Goal: Transaction & Acquisition: Purchase product/service

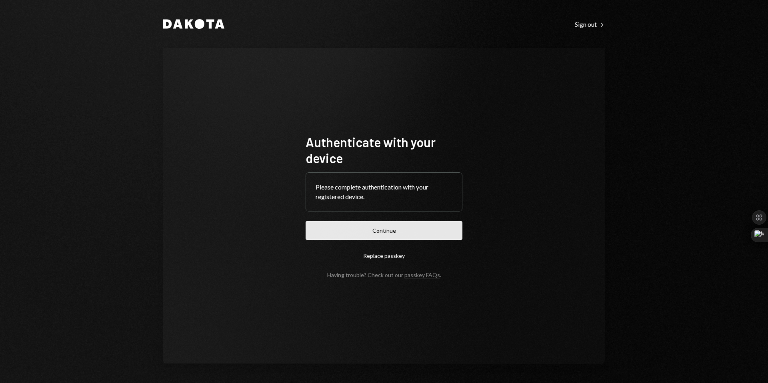
click at [391, 229] on button "Continue" at bounding box center [384, 230] width 157 height 19
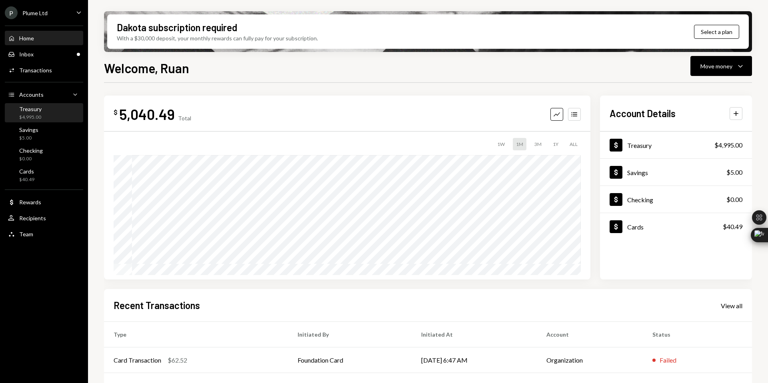
click at [42, 112] on div "Treasury $4,995.00" at bounding box center [44, 113] width 72 height 15
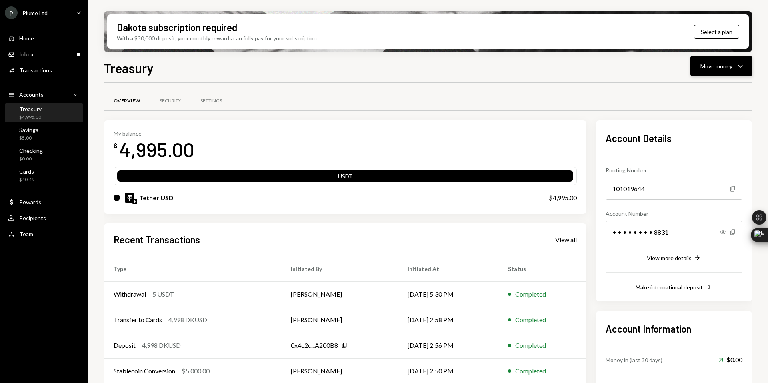
click at [734, 65] on div "Move money Caret Down" at bounding box center [721, 66] width 42 height 10
click at [459, 72] on div "Treasury Move money Caret Down" at bounding box center [428, 67] width 648 height 18
click at [27, 180] on div "$40.49" at bounding box center [26, 179] width 15 height 7
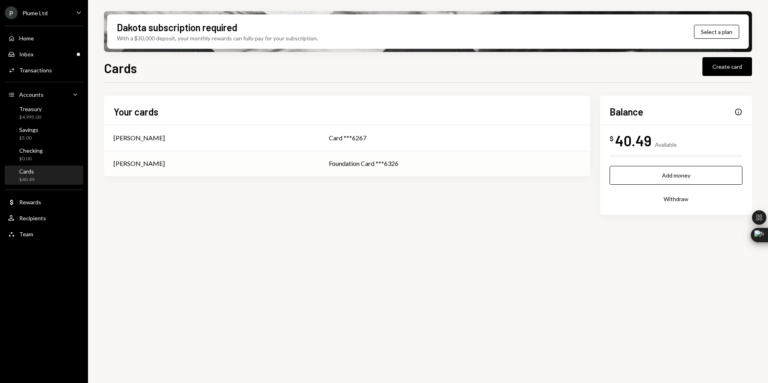
click at [378, 164] on div "Foundation Card ***6326" at bounding box center [455, 164] width 252 height 10
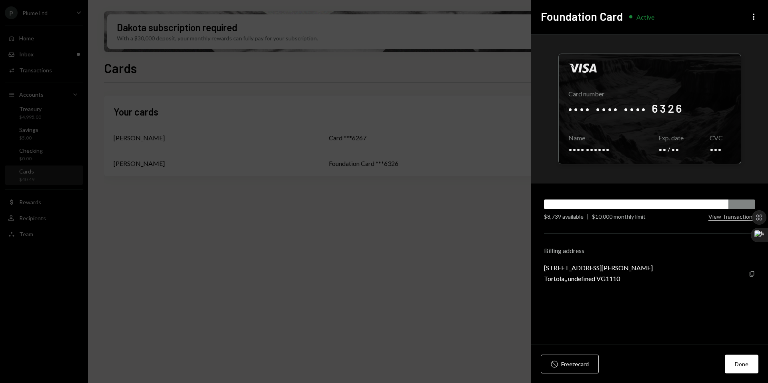
drag, startPoint x: 448, startPoint y: 241, endPoint x: 460, endPoint y: 238, distance: 11.9
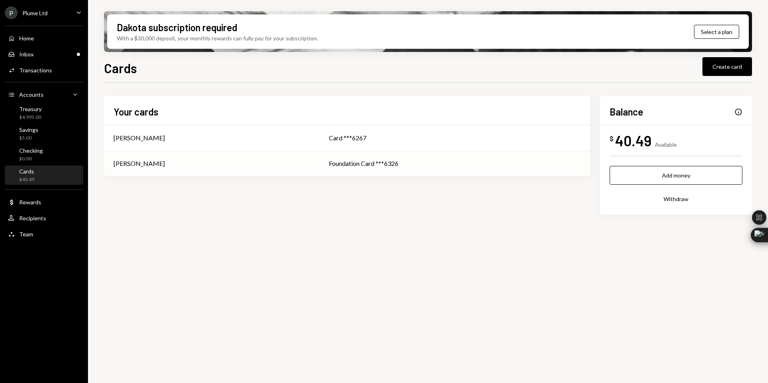
click at [473, 164] on div "Foundation Card ***6326" at bounding box center [455, 164] width 252 height 10
drag, startPoint x: 475, startPoint y: 252, endPoint x: 600, endPoint y: 210, distance: 131.7
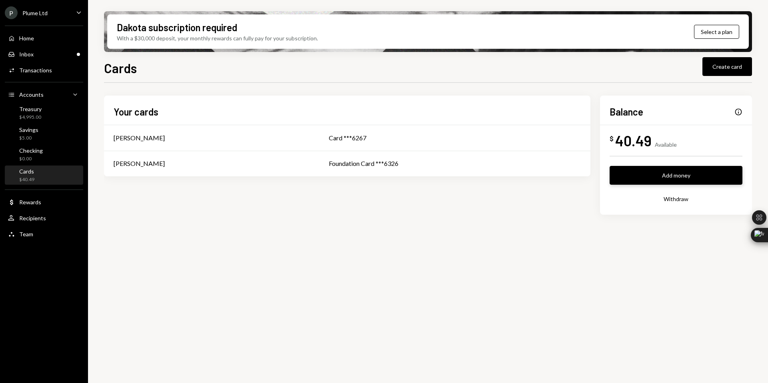
click at [676, 180] on button "Add money" at bounding box center [676, 175] width 133 height 19
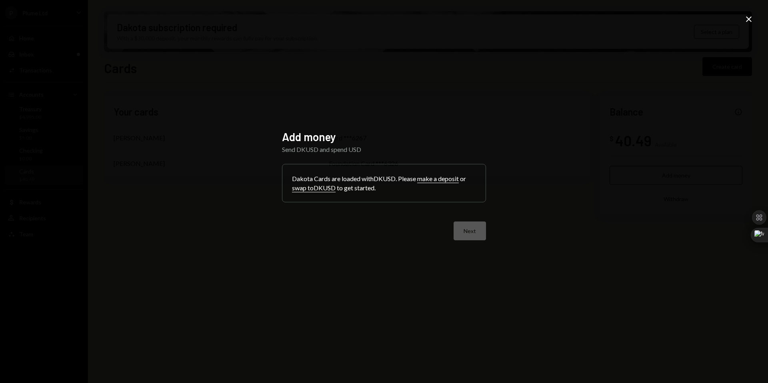
click at [748, 21] on icon "Close" at bounding box center [749, 19] width 10 height 10
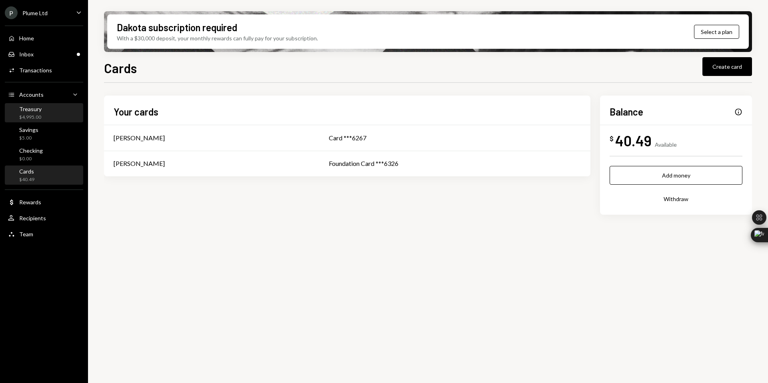
click at [42, 112] on div "Treasury $4,995.00" at bounding box center [44, 113] width 72 height 15
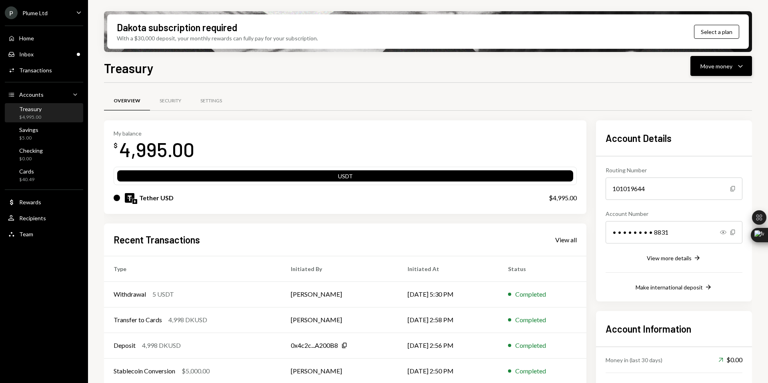
click at [736, 67] on icon "Caret Down" at bounding box center [741, 66] width 10 height 10
click at [700, 146] on div "Swap Swap stablecoins" at bounding box center [709, 151] width 80 height 18
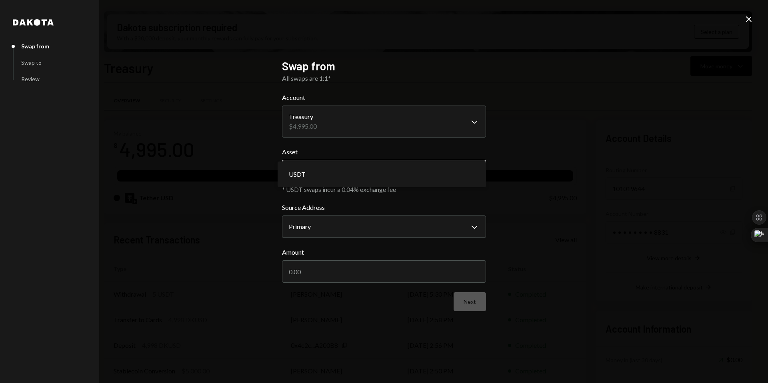
click at [377, 178] on body "P Plume Ltd Caret Down Home Home Inbox Inbox Activities Transactions Accounts A…" at bounding box center [384, 191] width 768 height 383
click at [539, 158] on div "**********" at bounding box center [384, 191] width 768 height 383
click at [374, 226] on body "P Plume Ltd Caret Down Home Home Inbox Inbox Activities Transactions Accounts A…" at bounding box center [384, 191] width 768 height 383
click at [36, 65] on div "Swap to" at bounding box center [31, 62] width 20 height 7
click at [361, 128] on body "P Plume Ltd Caret Down Home Home Inbox Inbox Activities Transactions Accounts A…" at bounding box center [384, 191] width 768 height 383
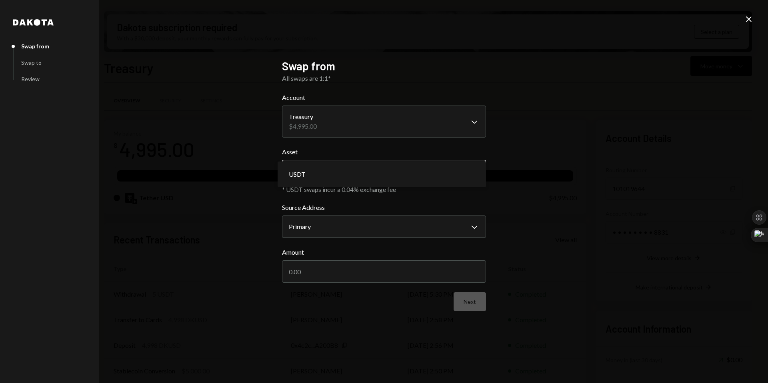
click at [325, 168] on body "P Plume Ltd Caret Down Home Home Inbox Inbox Activities Transactions Accounts A…" at bounding box center [384, 191] width 768 height 383
click at [752, 22] on icon "Close" at bounding box center [749, 19] width 10 height 10
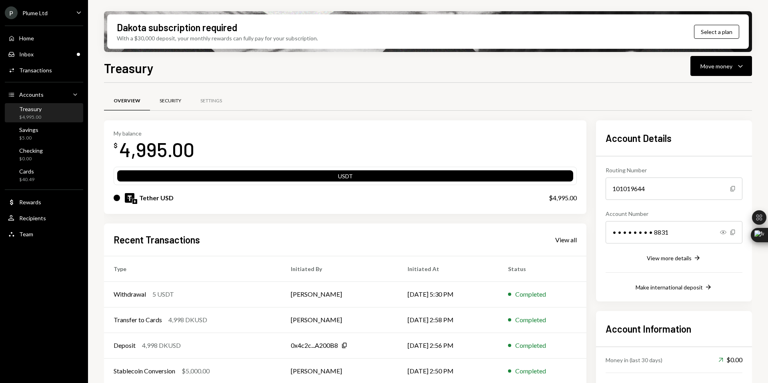
click at [168, 103] on div "Security" at bounding box center [171, 101] width 22 height 7
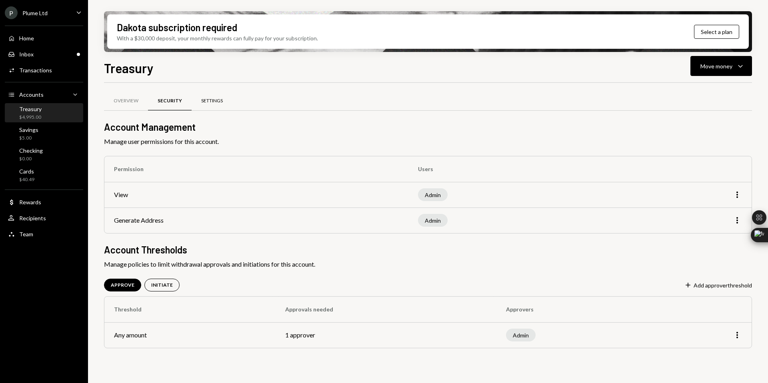
click at [217, 101] on div "Settings" at bounding box center [212, 101] width 22 height 7
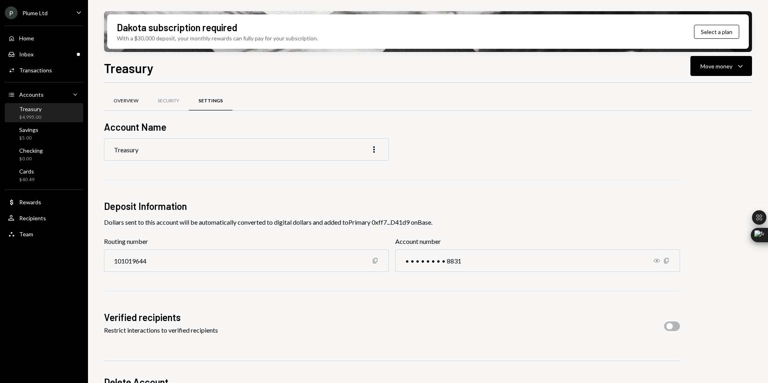
click at [128, 101] on div "Overview" at bounding box center [126, 101] width 25 height 7
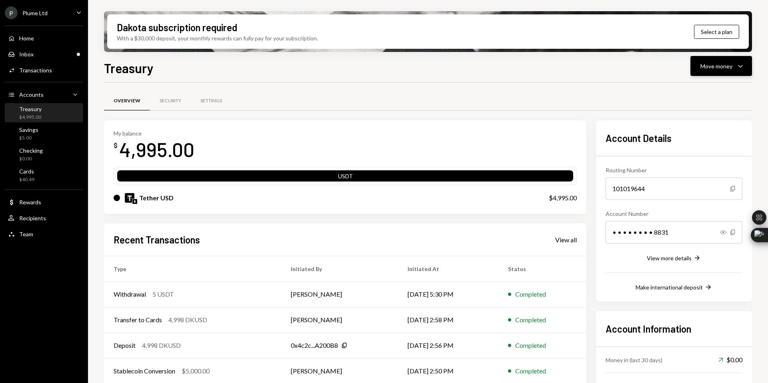
click at [744, 61] on icon "Caret Down" at bounding box center [741, 66] width 10 height 10
click at [700, 96] on div "Withdraw Send" at bounding box center [709, 90] width 80 height 18
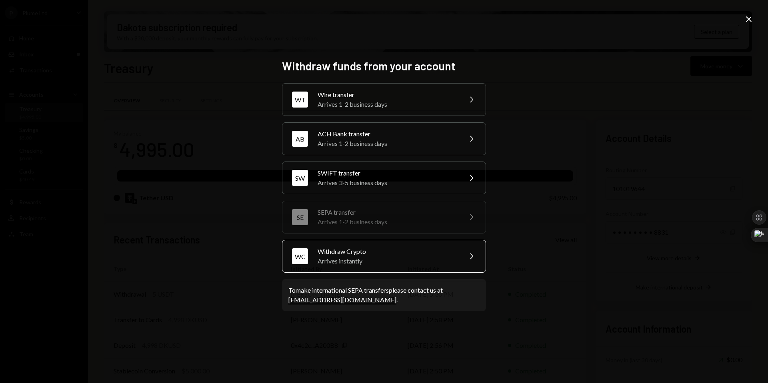
click at [380, 251] on div "Withdraw Crypto" at bounding box center [387, 252] width 139 height 10
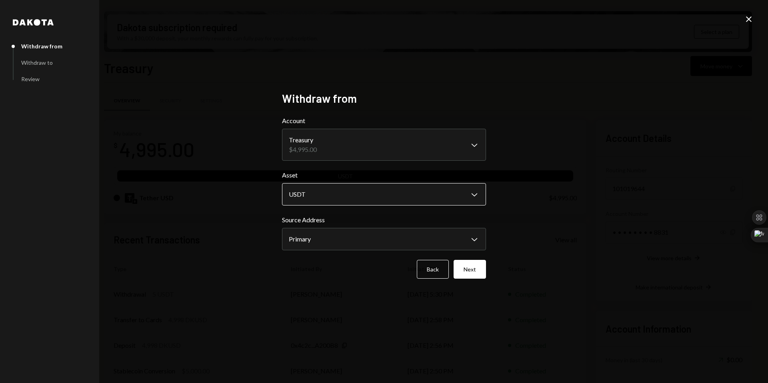
click at [356, 199] on body "P Plume Ltd Caret Down Home Home Inbox Inbox Activities Transactions Accounts A…" at bounding box center [384, 191] width 768 height 383
drag, startPoint x: 550, startPoint y: 182, endPoint x: 512, endPoint y: 213, distance: 49.2
click at [550, 182] on div "**********" at bounding box center [384, 191] width 768 height 383
click at [409, 233] on body "P Plume Ltd Caret Down Home Home Inbox Inbox Activities Transactions Accounts A…" at bounding box center [384, 191] width 768 height 383
click at [473, 271] on button "Next" at bounding box center [470, 269] width 32 height 19
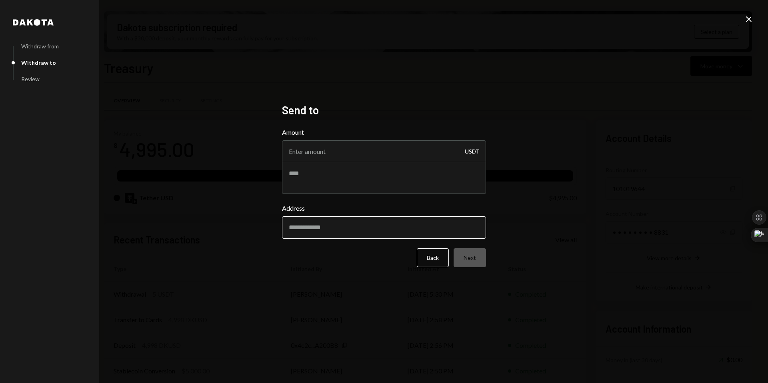
click at [340, 232] on input "Address" at bounding box center [384, 227] width 204 height 22
click at [620, 184] on div "Dakota Withdraw from Withdraw to Review Send to Amount USDT Address Back Next C…" at bounding box center [384, 191] width 768 height 383
click at [748, 22] on icon "Close" at bounding box center [749, 19] width 10 height 10
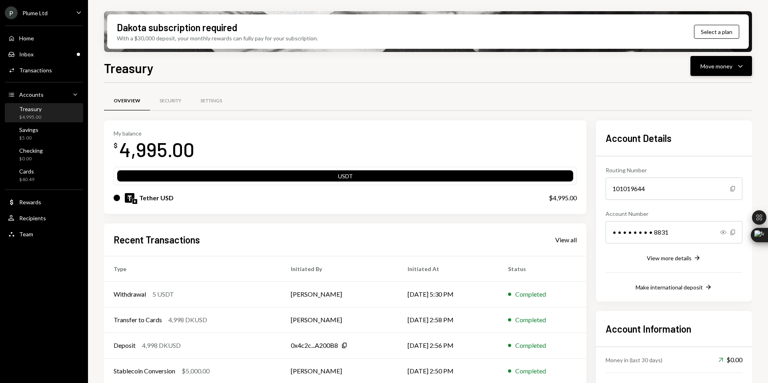
click at [717, 61] on div "Move money Caret Down" at bounding box center [721, 66] width 42 height 10
click at [697, 92] on div "Send" at bounding box center [715, 90] width 58 height 8
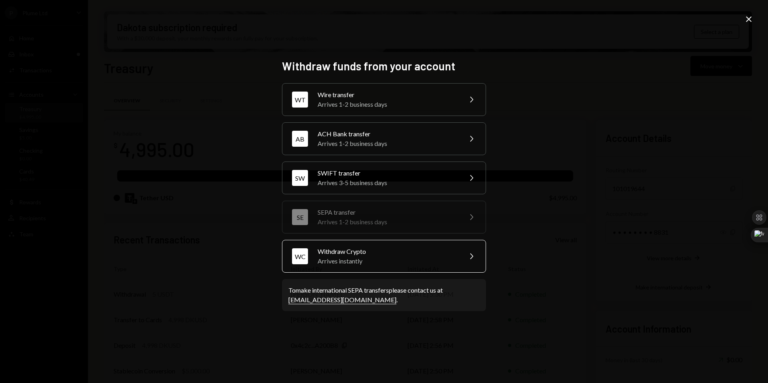
click at [389, 251] on div "Withdraw Crypto" at bounding box center [387, 252] width 139 height 10
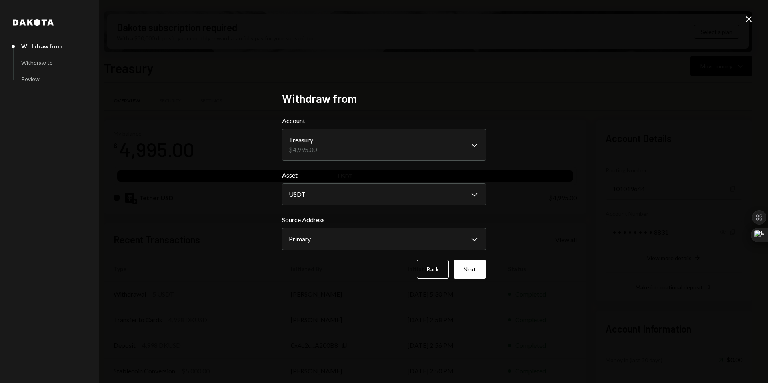
click at [752, 19] on icon "Close" at bounding box center [749, 19] width 10 height 10
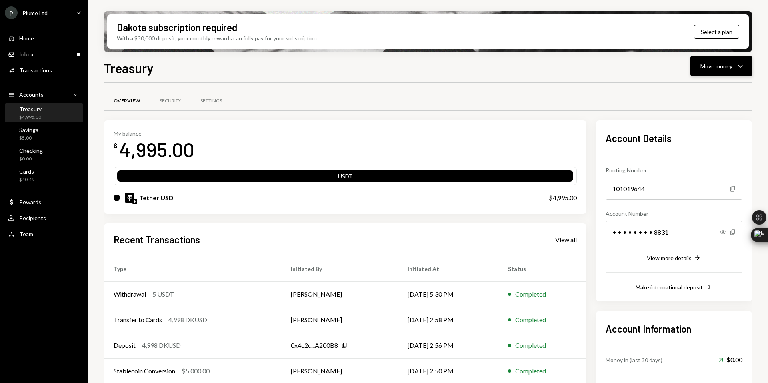
click at [710, 73] on button "Move money Caret Down" at bounding box center [721, 66] width 62 height 20
click at [710, 106] on div "Transfer" at bounding box center [715, 108] width 58 height 8
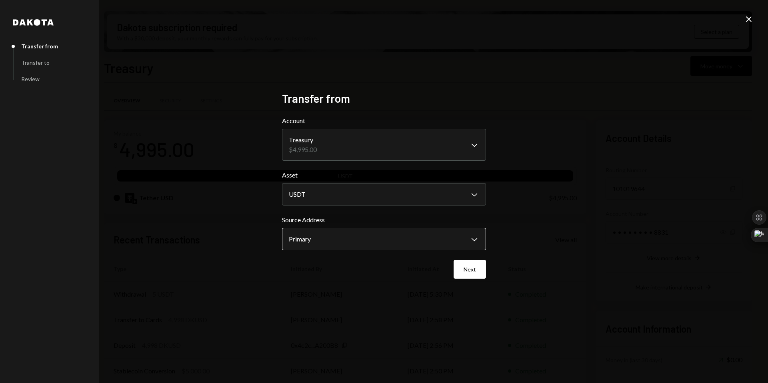
click at [388, 228] on button "Primary Chevron Down" at bounding box center [384, 239] width 204 height 22
click at [363, 194] on body "P Plume Ltd Caret Down Home Home Inbox Inbox Activities Transactions Accounts A…" at bounding box center [384, 191] width 768 height 383
click at [355, 144] on body "P Plume Ltd Caret Down Home Home Inbox Inbox Activities Transactions Accounts A…" at bounding box center [384, 191] width 768 height 383
click at [436, 147] on body "P Plume Ltd Caret Down Home Home Inbox Inbox Activities Transactions Accounts A…" at bounding box center [384, 191] width 768 height 383
click at [748, 20] on icon at bounding box center [749, 19] width 6 height 6
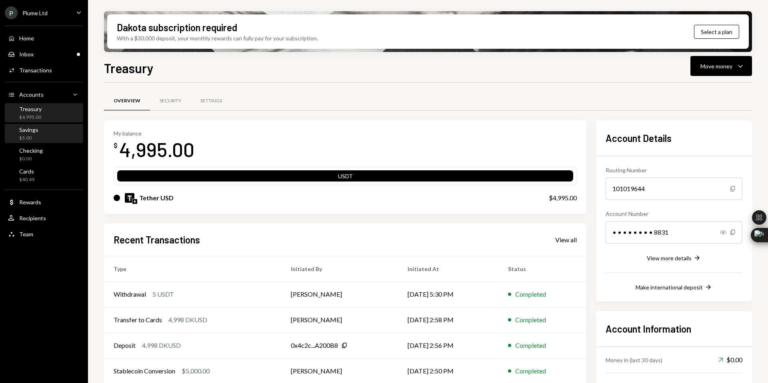
click at [40, 128] on div "Savings $5.00" at bounding box center [44, 133] width 72 height 15
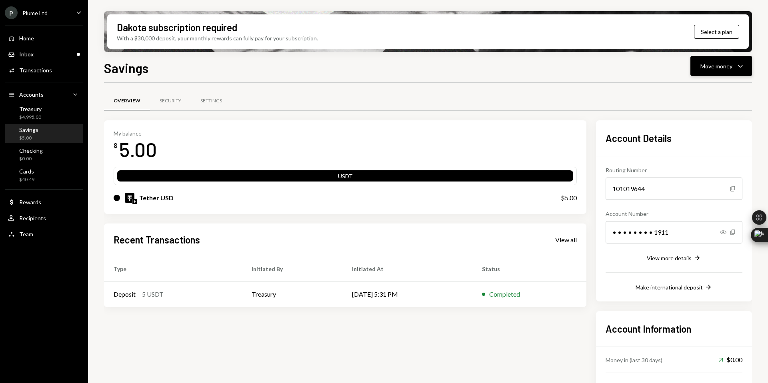
click at [721, 72] on button "Move money Caret Down" at bounding box center [721, 66] width 62 height 20
click at [688, 151] on div "Swap stablecoins" at bounding box center [715, 151] width 58 height 8
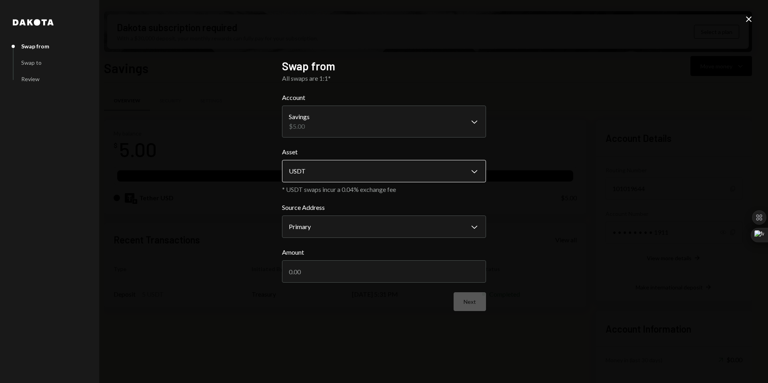
click at [343, 169] on body "**********" at bounding box center [384, 191] width 768 height 383
click at [586, 146] on div "**********" at bounding box center [384, 191] width 768 height 383
click at [746, 16] on icon "Close" at bounding box center [749, 19] width 10 height 10
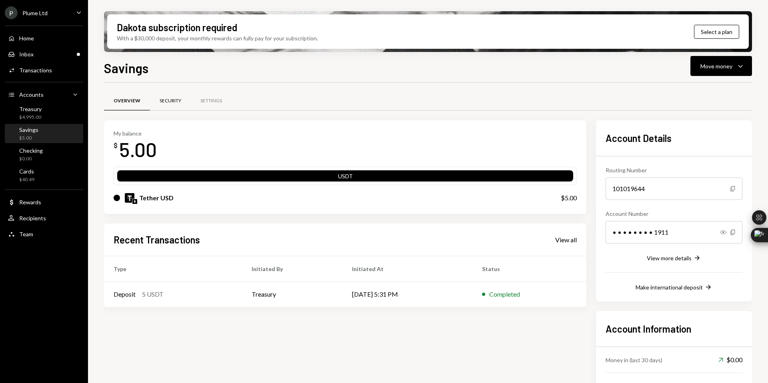
click at [170, 96] on div "Security" at bounding box center [170, 101] width 41 height 19
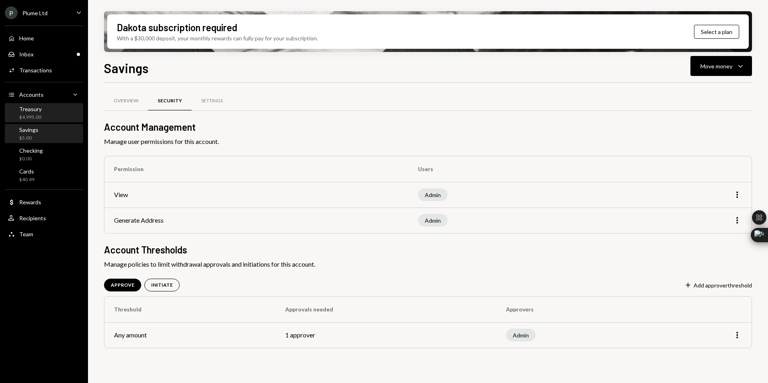
click at [43, 110] on div "Treasury $4,995.00" at bounding box center [44, 113] width 72 height 15
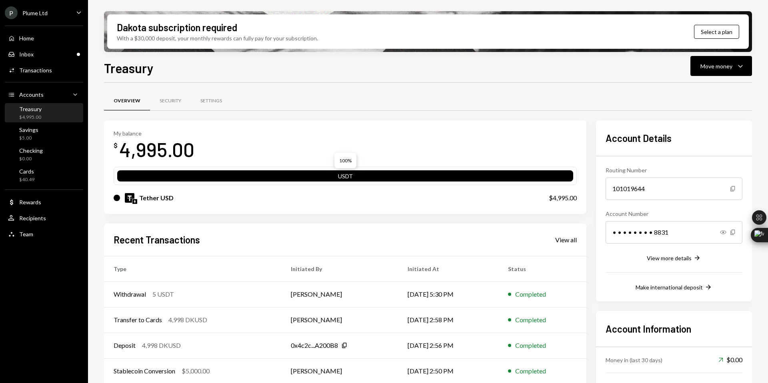
click at [350, 176] on div "USDT" at bounding box center [345, 177] width 456 height 11
click at [729, 68] on div "Move money" at bounding box center [716, 66] width 32 height 8
click at [700, 123] on div "Deposit" at bounding box center [715, 126] width 58 height 8
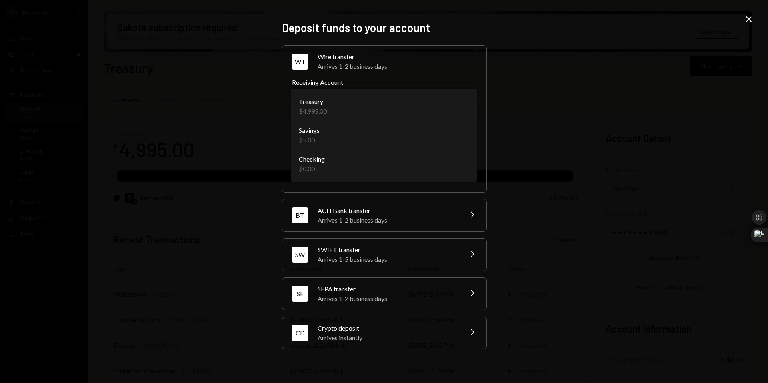
click at [368, 109] on body "P Plume Ltd Caret Down Home Home Inbox Inbox Activities Transactions Accounts A…" at bounding box center [384, 191] width 768 height 383
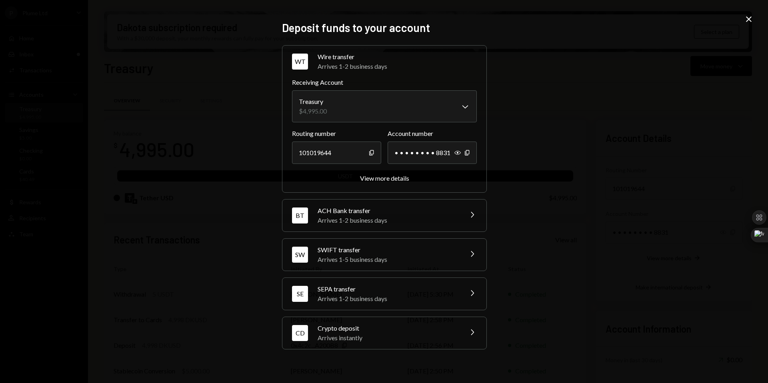
click at [370, 331] on div "Crypto deposit" at bounding box center [388, 329] width 140 height 10
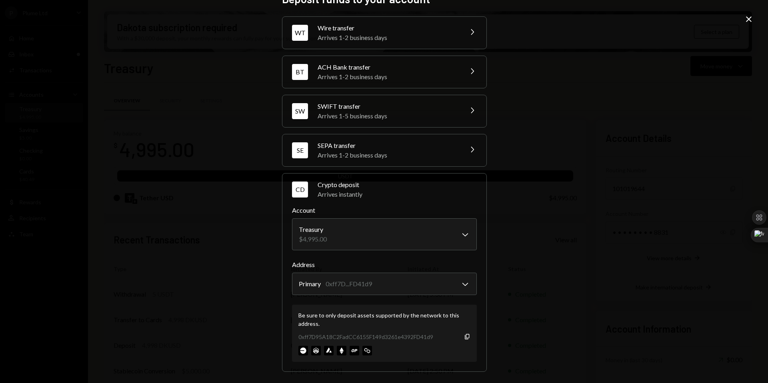
scroll to position [19, 0]
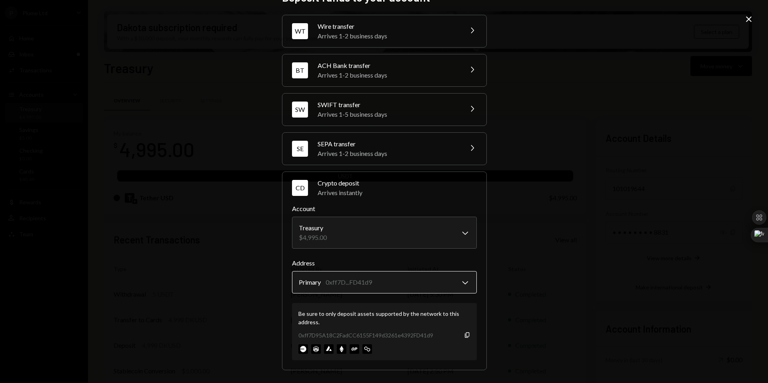
click at [372, 287] on body "P Plume Ltd Caret Down Home Home Inbox Inbox Activities Transactions Accounts A…" at bounding box center [384, 191] width 768 height 383
click at [369, 239] on body "P Plume Ltd Caret Down Home Home Inbox Inbox Activities Transactions Accounts A…" at bounding box center [384, 191] width 768 height 383
click at [749, 19] on icon "Close" at bounding box center [749, 19] width 10 height 10
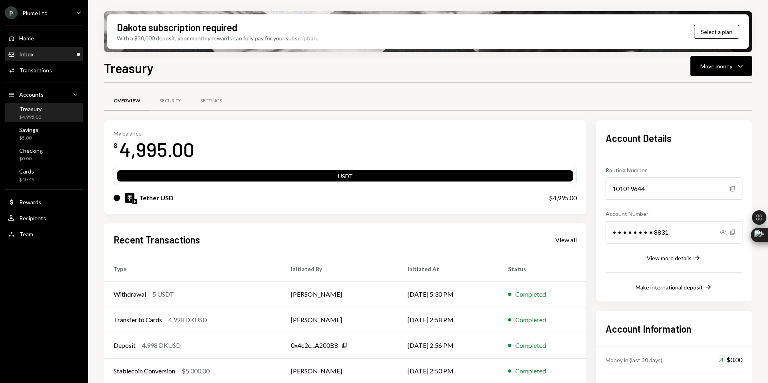
click at [39, 55] on div "Inbox Inbox" at bounding box center [44, 54] width 72 height 7
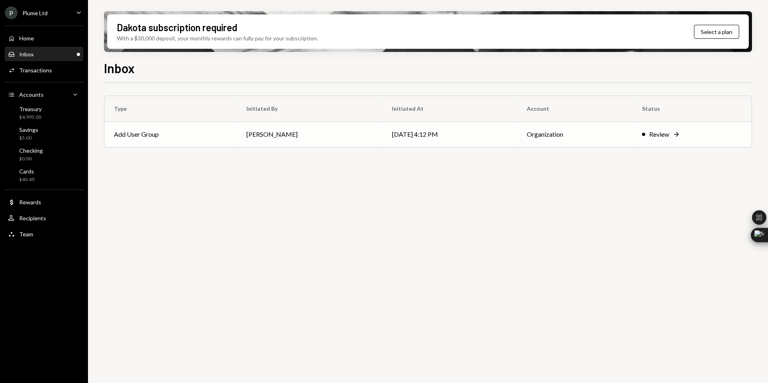
click at [621, 134] on td "Organization" at bounding box center [574, 135] width 115 height 26
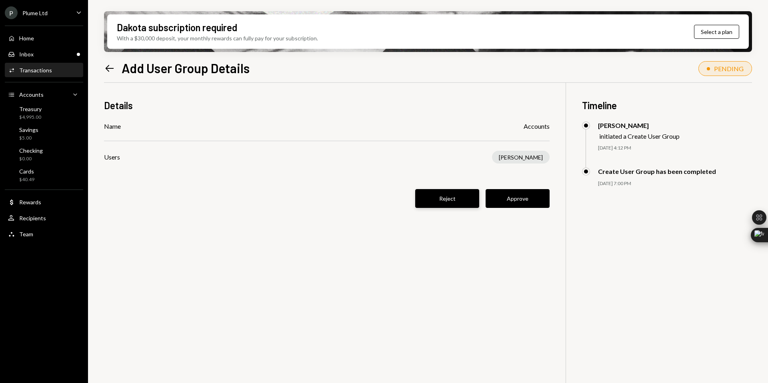
click at [430, 195] on button "Reject" at bounding box center [447, 198] width 64 height 19
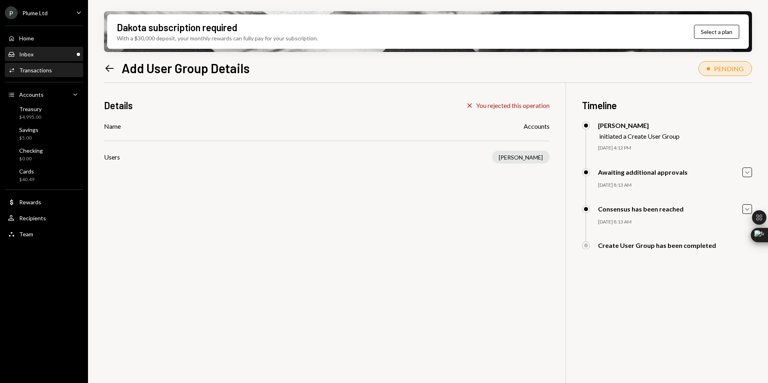
click at [41, 50] on div "Inbox Inbox" at bounding box center [44, 55] width 72 height 14
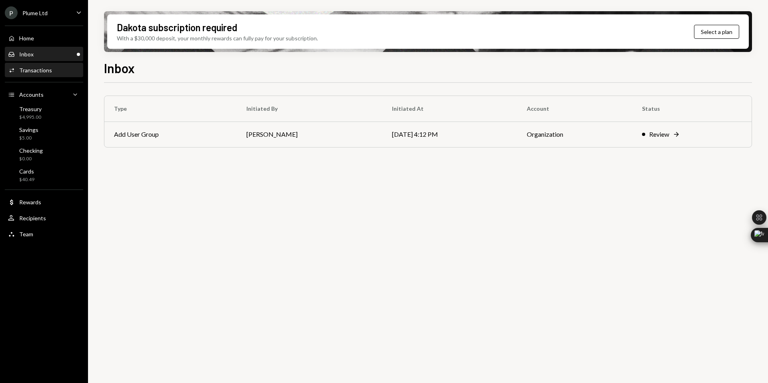
click at [39, 70] on div "Transactions" at bounding box center [35, 70] width 33 height 7
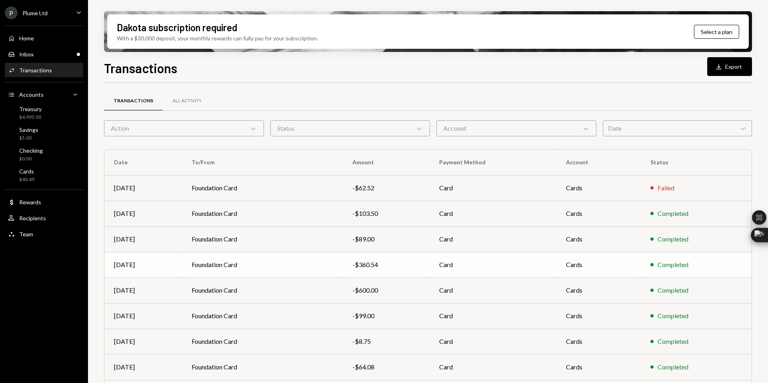
click at [296, 270] on td "Foundation Card" at bounding box center [262, 265] width 161 height 26
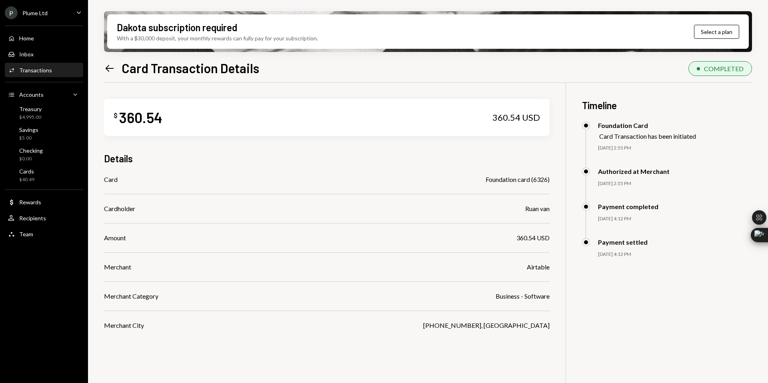
click at [110, 66] on icon "Left Arrow" at bounding box center [109, 68] width 11 height 11
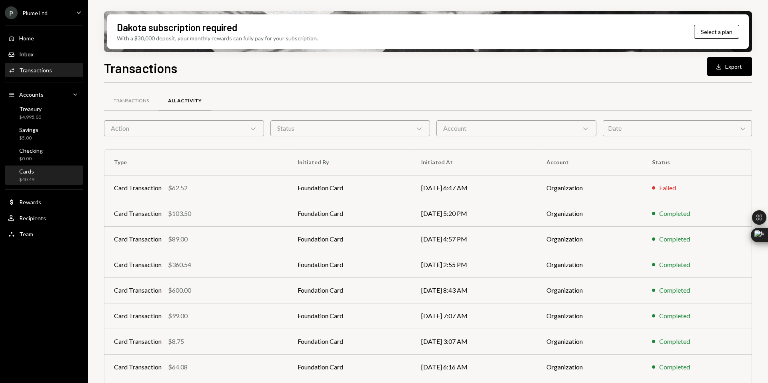
click at [35, 176] on div "Cards $40.49" at bounding box center [44, 175] width 72 height 15
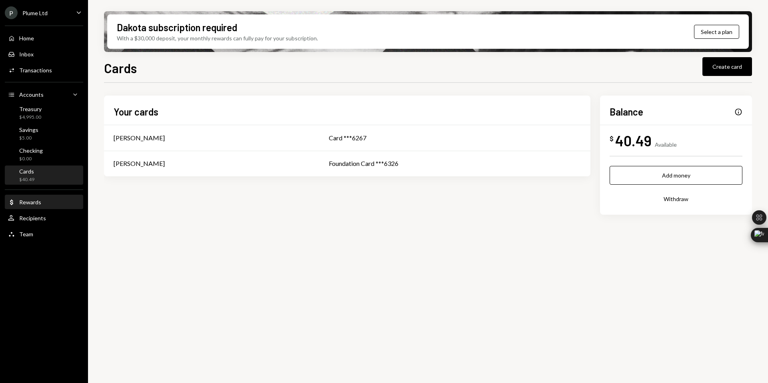
click at [43, 206] on div "Dollar Rewards" at bounding box center [44, 203] width 72 height 14
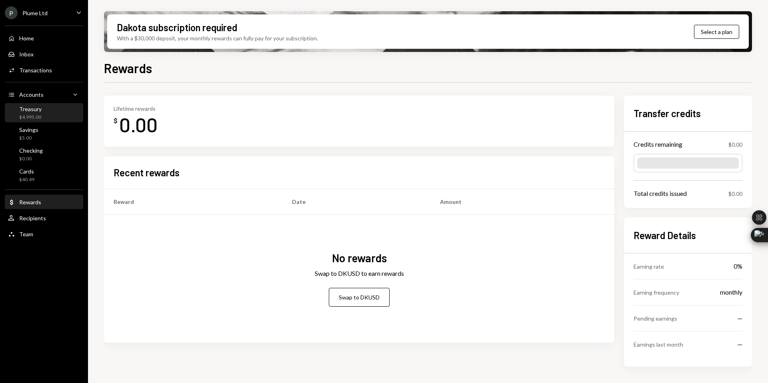
click at [43, 115] on div "Treasury $4,995.00" at bounding box center [44, 113] width 72 height 15
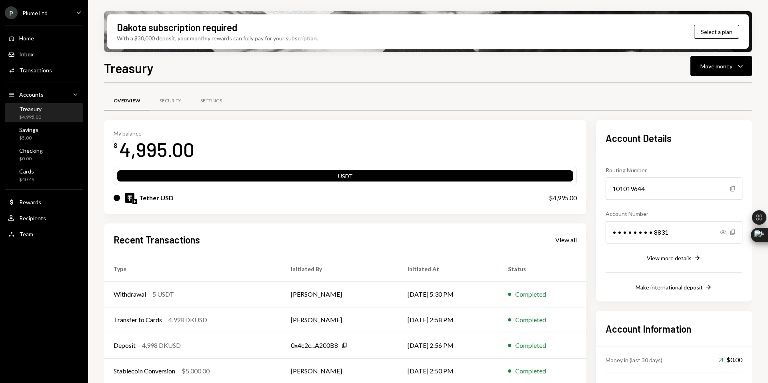
scroll to position [52, 0]
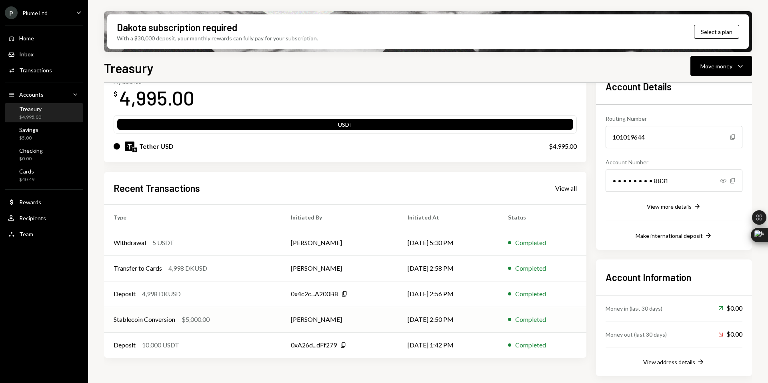
click at [238, 318] on div "Stablecoin Conversion $5,000.00" at bounding box center [193, 320] width 158 height 10
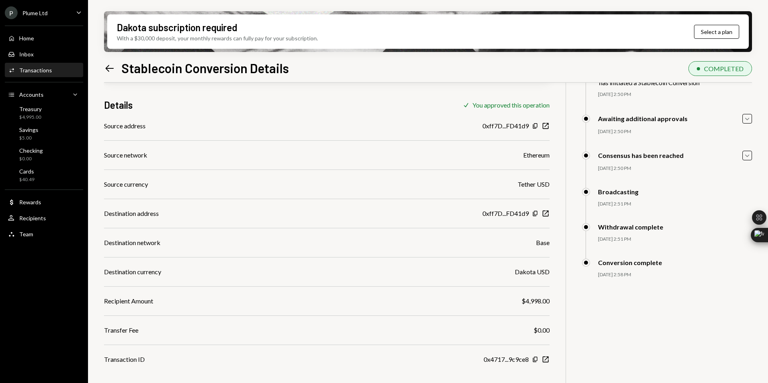
scroll to position [54, 0]
click at [107, 65] on icon "Left Arrow" at bounding box center [109, 68] width 11 height 11
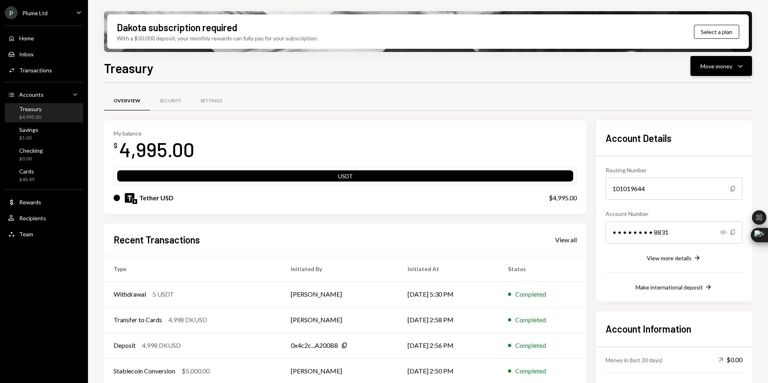
click at [744, 67] on icon "Caret Down" at bounding box center [741, 66] width 10 height 10
click at [700, 150] on div "Swap stablecoins" at bounding box center [715, 151] width 58 height 8
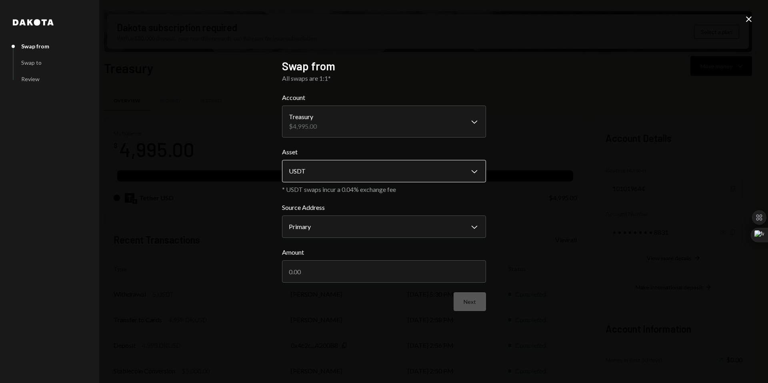
click at [354, 167] on body "P Plume Ltd Caret Down Home Home Inbox Inbox Activities Transactions Accounts A…" at bounding box center [384, 191] width 768 height 383
click at [516, 166] on div "**********" at bounding box center [384, 191] width 768 height 383
click at [457, 124] on body "P Plume Ltd Caret Down Home Home Inbox Inbox Activities Transactions Accounts A…" at bounding box center [384, 191] width 768 height 383
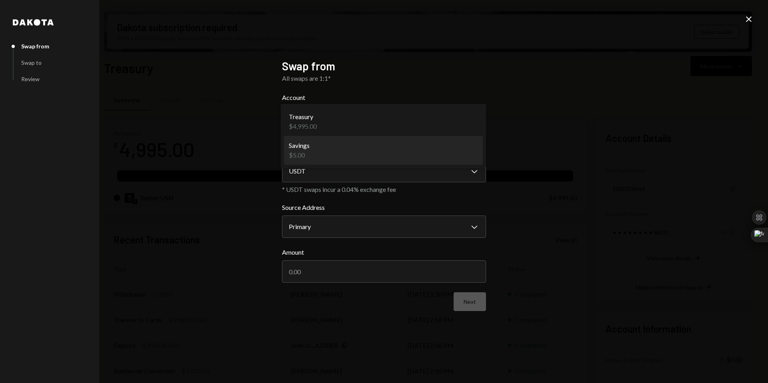
select select "**********"
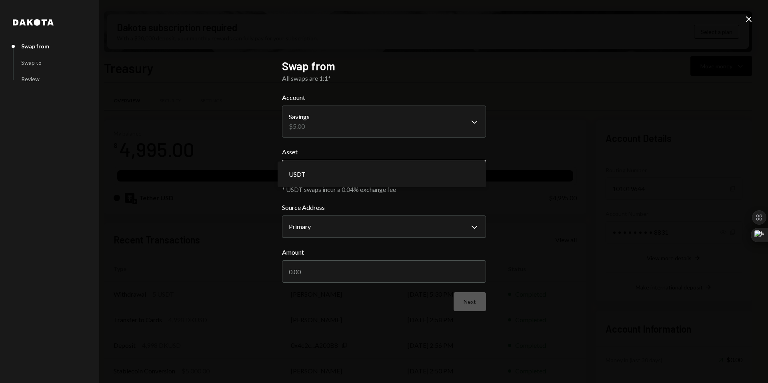
click at [377, 167] on body "P Plume Ltd Caret Down Home Home Inbox Inbox Activities Transactions Accounts A…" at bounding box center [384, 191] width 768 height 383
click at [749, 18] on icon at bounding box center [749, 19] width 6 height 6
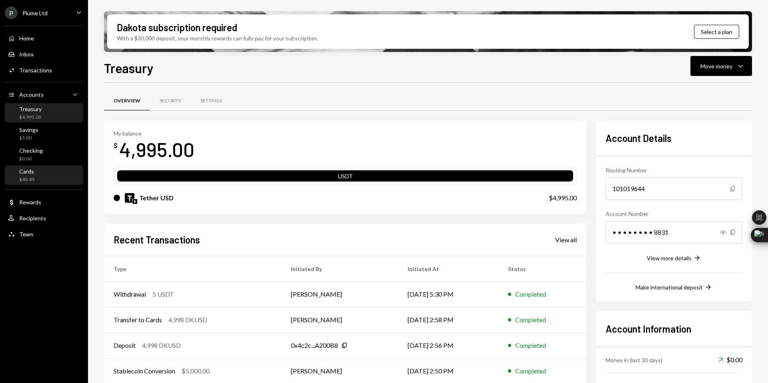
click at [37, 174] on div "Cards $40.49" at bounding box center [44, 175] width 72 height 15
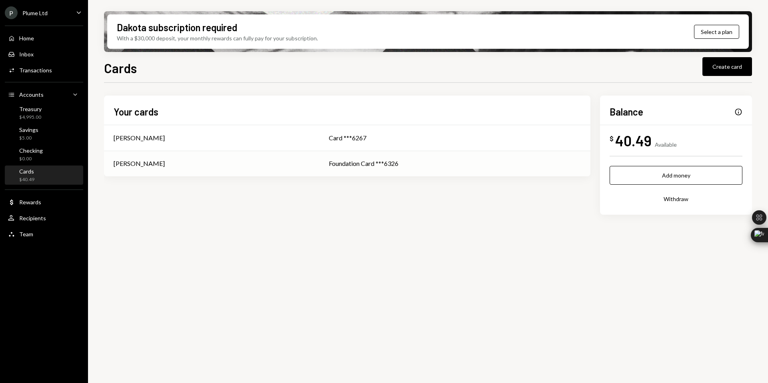
click at [165, 159] on div "[PERSON_NAME]" at bounding box center [139, 164] width 51 height 10
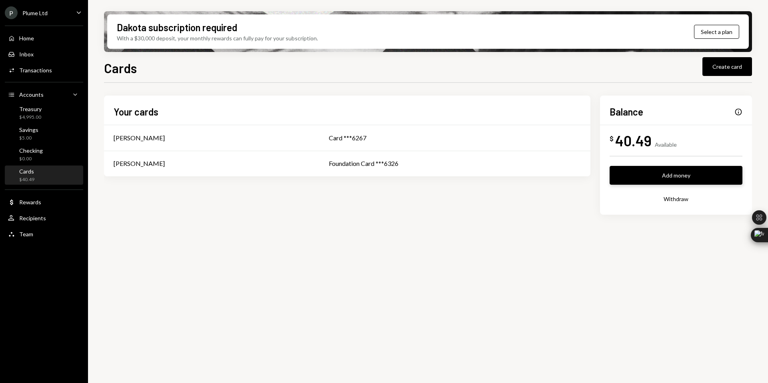
click at [685, 176] on button "Add money" at bounding box center [676, 175] width 133 height 19
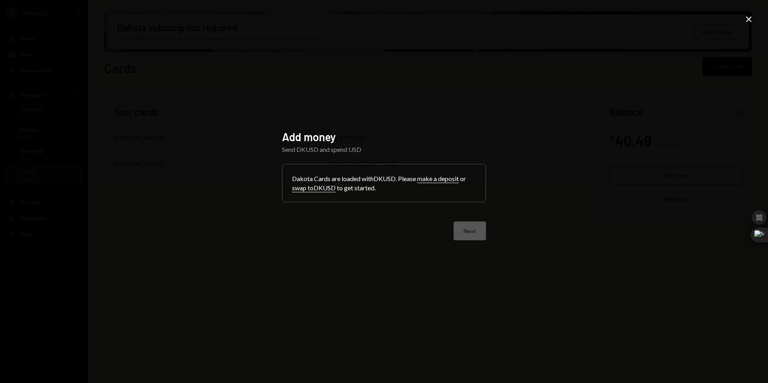
click at [318, 188] on button "swap to DKUSD" at bounding box center [314, 188] width 44 height 8
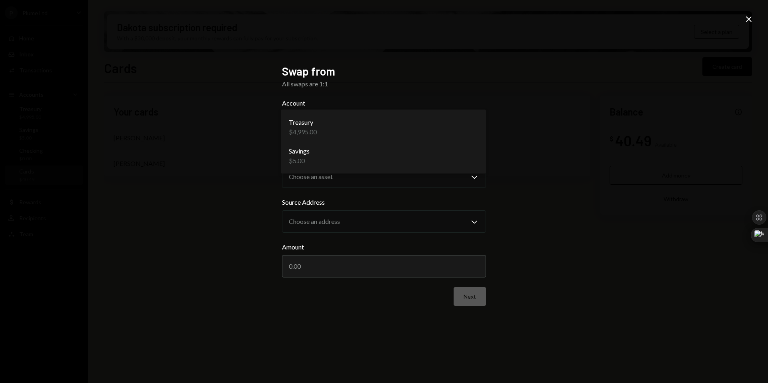
click at [330, 126] on body "**********" at bounding box center [384, 191] width 768 height 383
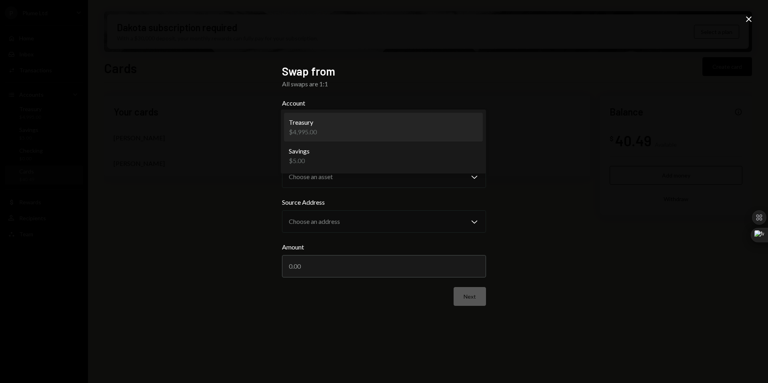
select select "**********"
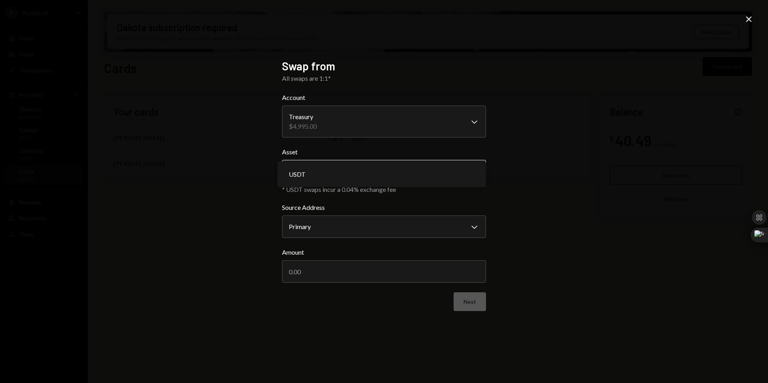
click at [351, 174] on body "**********" at bounding box center [384, 191] width 768 height 383
click at [344, 223] on body "**********" at bounding box center [384, 191] width 768 height 383
click at [328, 279] on input "Amount" at bounding box center [384, 271] width 204 height 22
type input "4995"
click at [471, 305] on button "Next" at bounding box center [470, 301] width 32 height 19
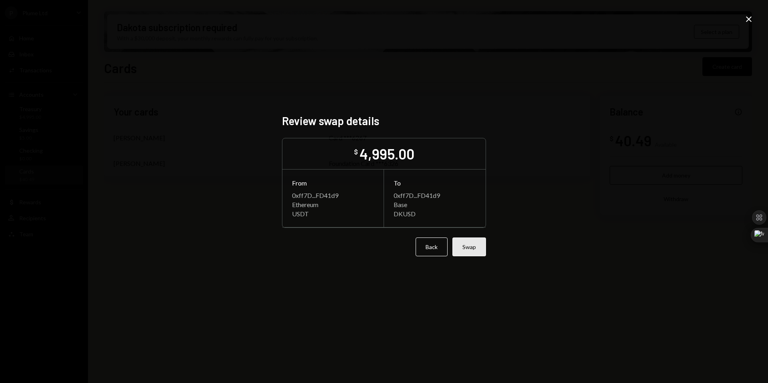
click at [474, 247] on button "Swap" at bounding box center [469, 247] width 34 height 19
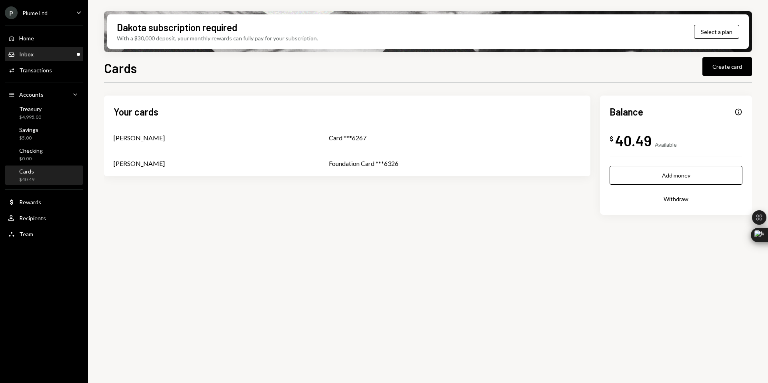
click at [54, 58] on div "Inbox Inbox" at bounding box center [44, 55] width 72 height 14
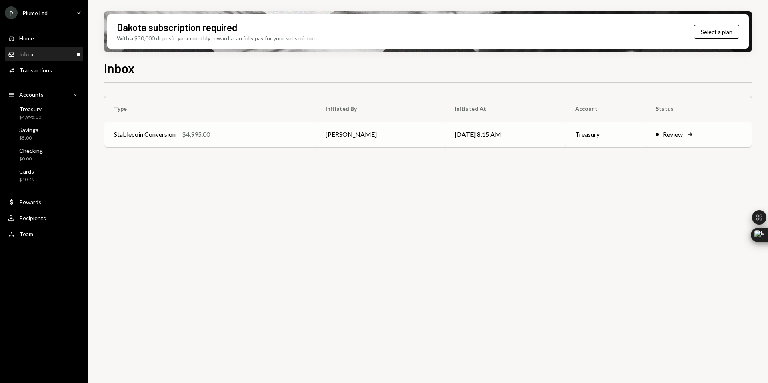
click at [269, 137] on div "Stablecoin Conversion $4,995.00" at bounding box center [210, 135] width 192 height 10
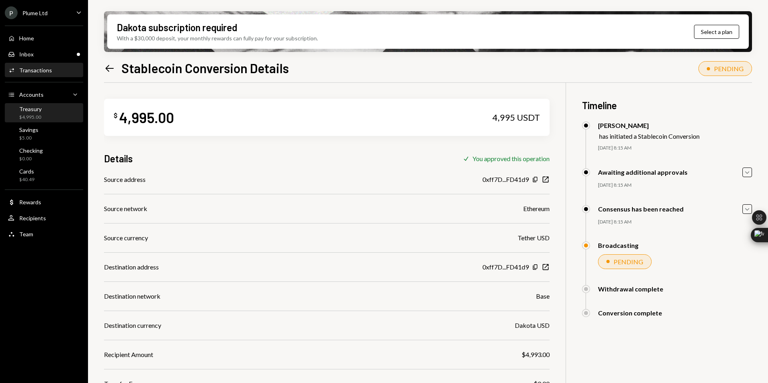
click at [47, 109] on div "Treasury $4,995.00" at bounding box center [44, 113] width 72 height 15
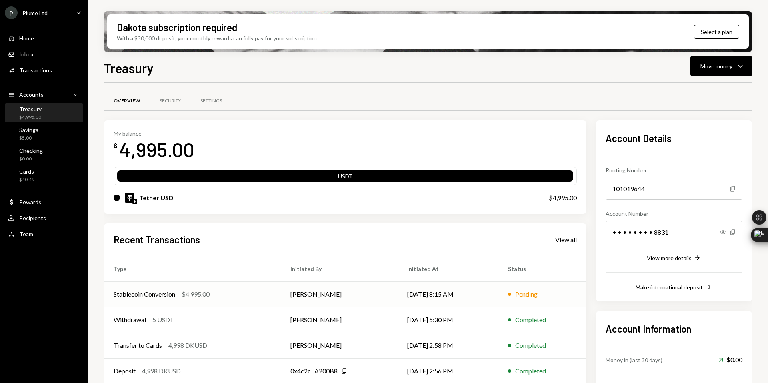
click at [234, 294] on div "Stablecoin Conversion $4,995.00" at bounding box center [193, 295] width 158 height 10
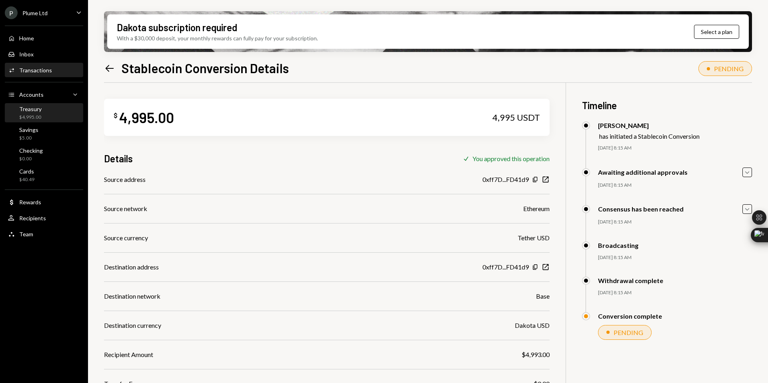
click at [39, 112] on div "Treasury $4,995.00" at bounding box center [30, 113] width 22 height 15
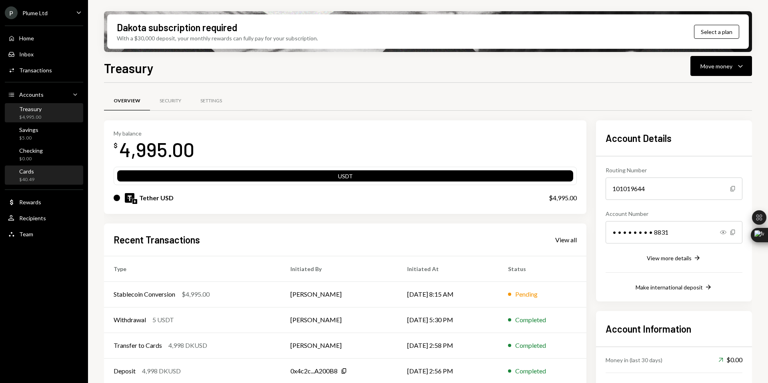
click at [41, 173] on div "Cards $40.49" at bounding box center [44, 175] width 72 height 15
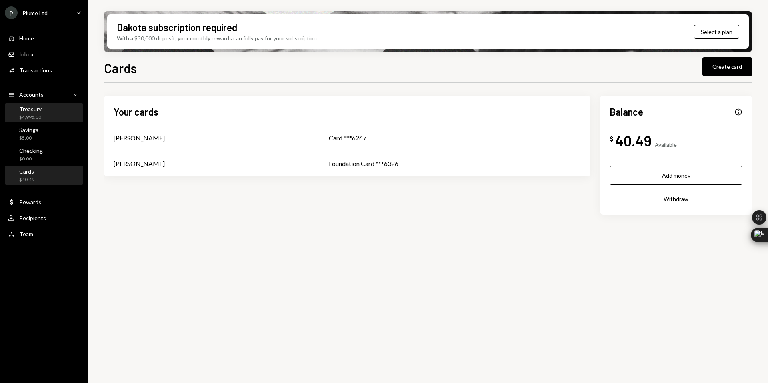
click at [46, 106] on div "Treasury $4,995.00" at bounding box center [44, 113] width 72 height 15
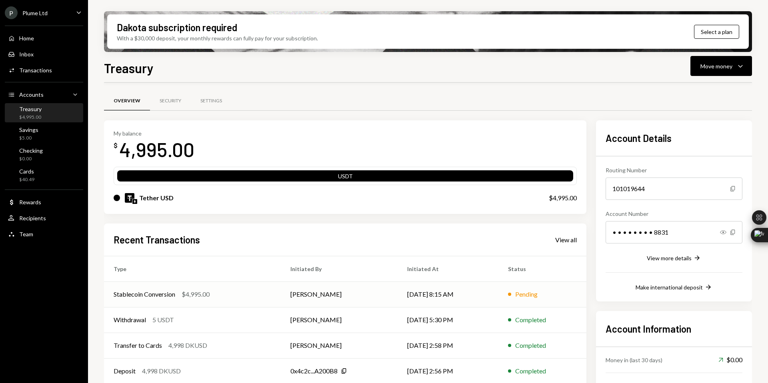
scroll to position [2, 0]
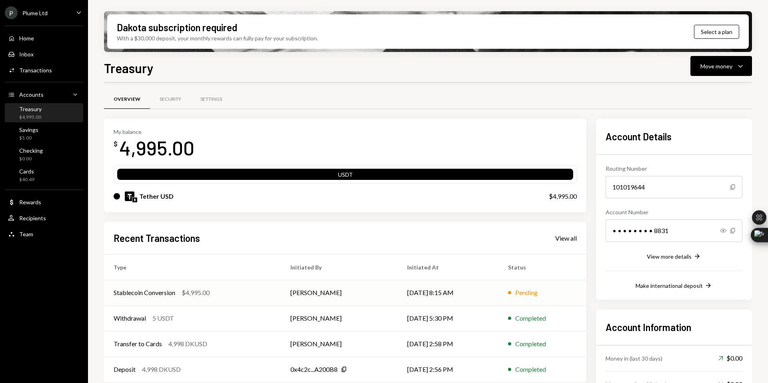
click at [263, 294] on div "Stablecoin Conversion $4,995.00" at bounding box center [193, 293] width 158 height 10
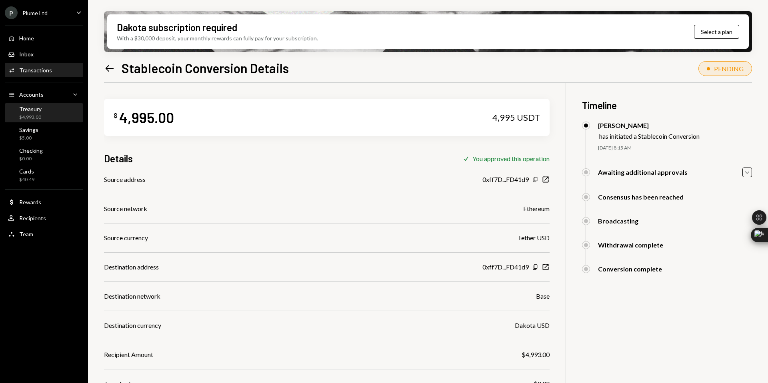
click at [42, 113] on div "Treasury $4,993.00" at bounding box center [44, 113] width 72 height 15
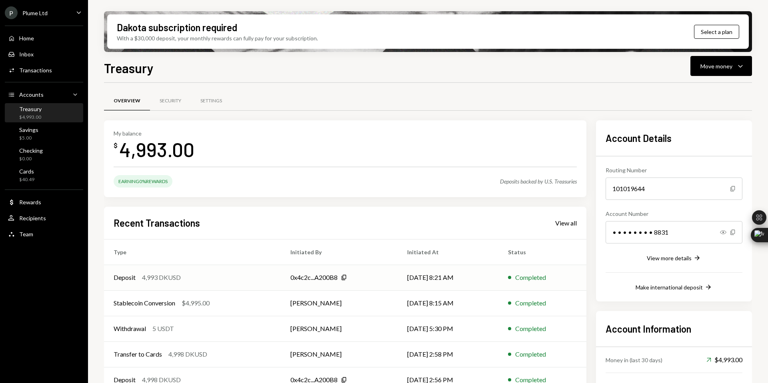
click at [243, 276] on div "Deposit 4,993 DKUSD" at bounding box center [193, 278] width 158 height 10
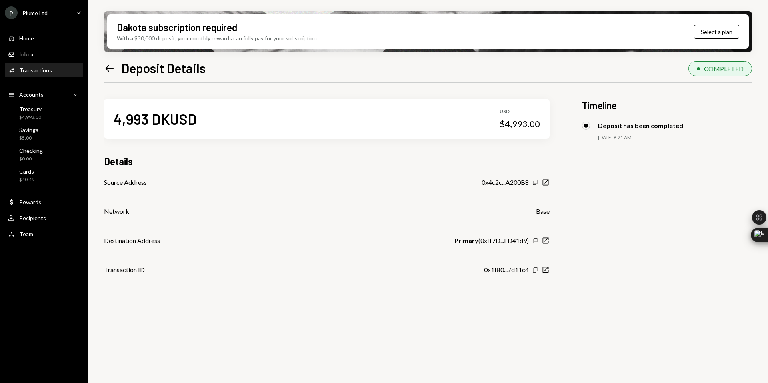
click at [110, 66] on icon "Left Arrow" at bounding box center [109, 68] width 11 height 11
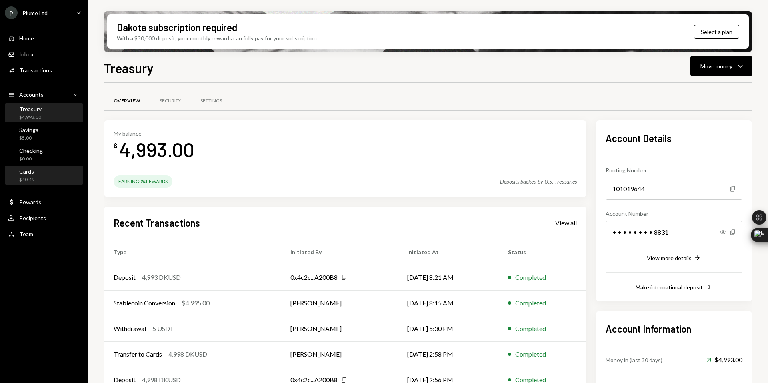
click at [50, 172] on div "Cards $40.49" at bounding box center [44, 175] width 72 height 15
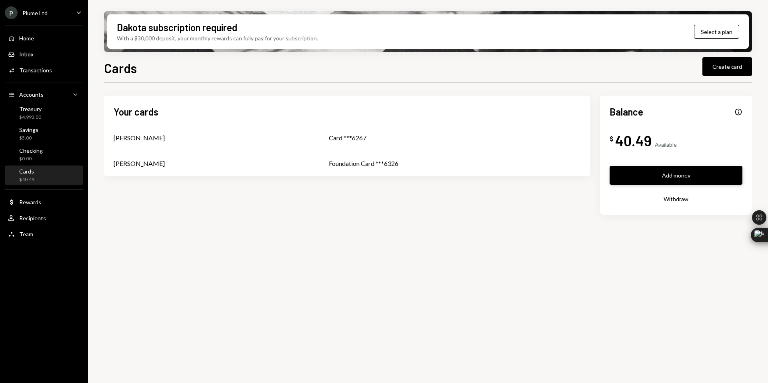
click at [686, 175] on button "Add money" at bounding box center [676, 175] width 133 height 19
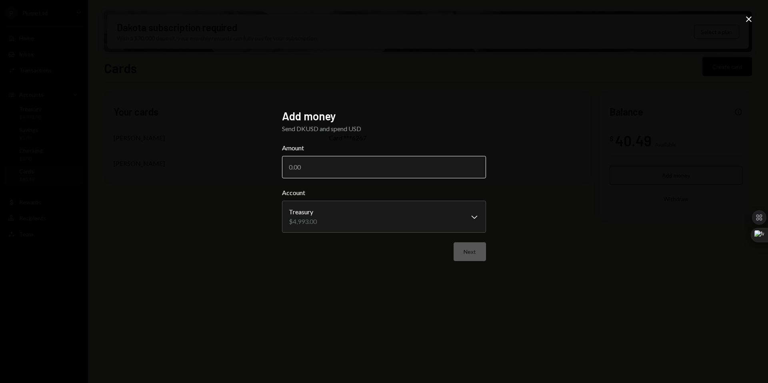
click at [334, 165] on input "Amount" at bounding box center [384, 167] width 204 height 22
type input "4993"
click at [469, 259] on button "Next" at bounding box center [470, 251] width 32 height 19
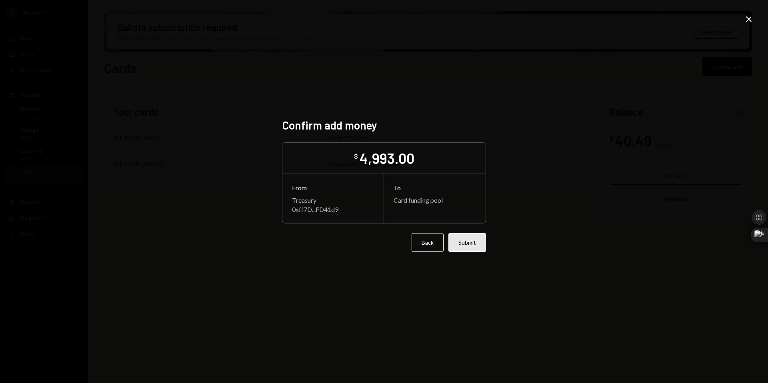
click at [475, 242] on button "Submit" at bounding box center [467, 242] width 38 height 19
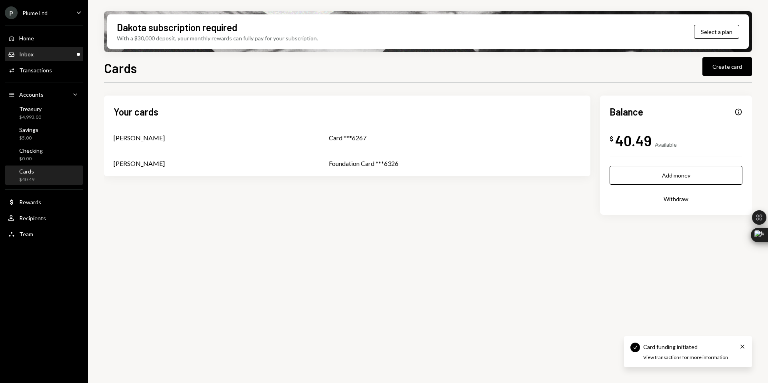
click at [27, 53] on div "Inbox" at bounding box center [26, 54] width 14 height 7
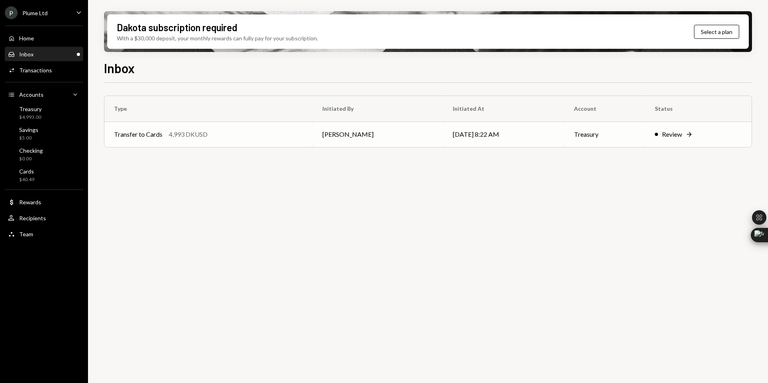
click at [276, 136] on div "Transfer to Cards 4,993 DKUSD" at bounding box center [208, 135] width 189 height 10
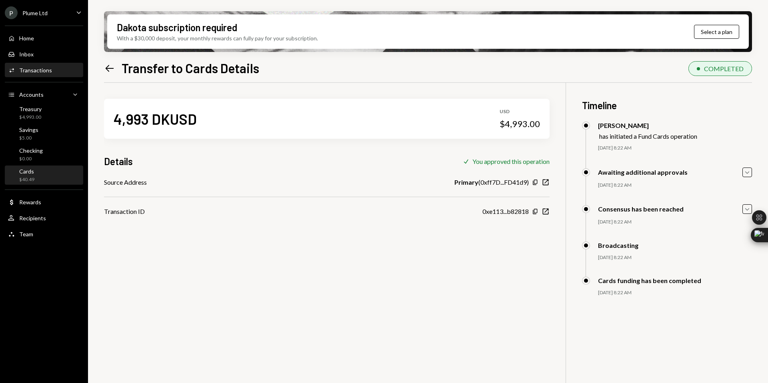
click at [50, 177] on div "Cards $40.49" at bounding box center [44, 175] width 72 height 15
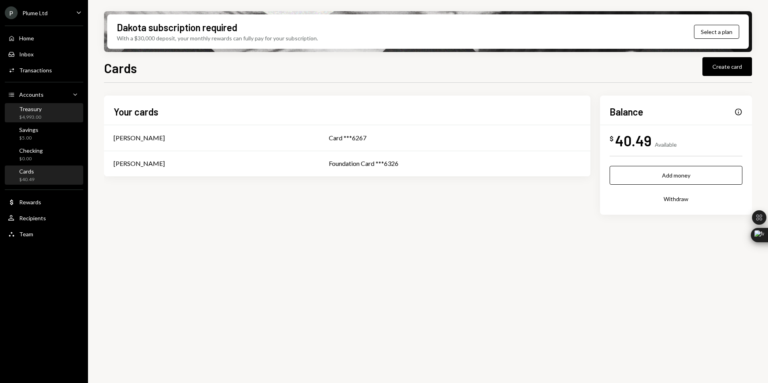
click at [47, 112] on div "Treasury $4,993.00" at bounding box center [44, 113] width 72 height 15
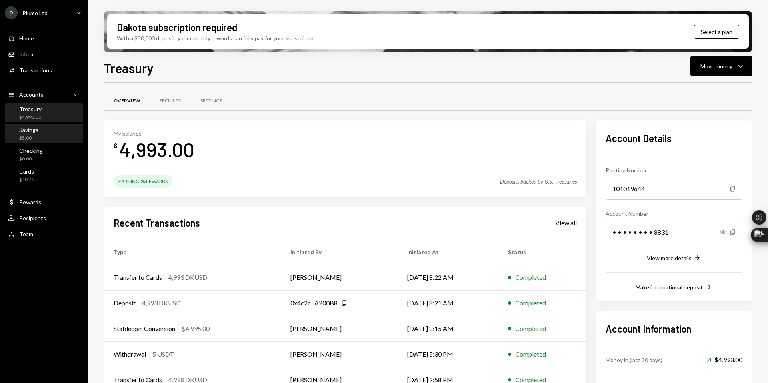
click at [41, 136] on div "Savings $5.00" at bounding box center [44, 133] width 72 height 15
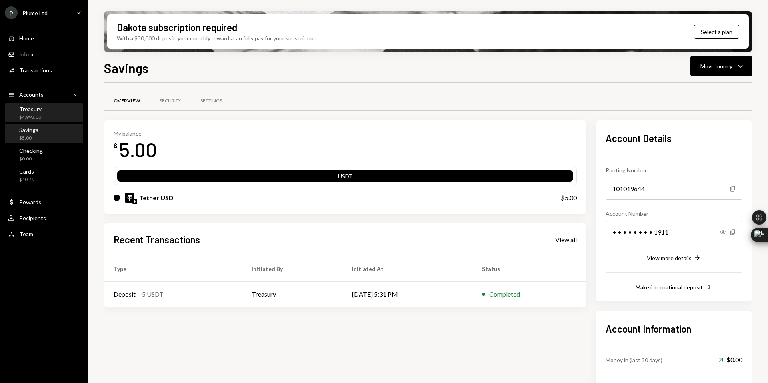
click at [48, 119] on div "Treasury $4,993.00" at bounding box center [44, 113] width 72 height 15
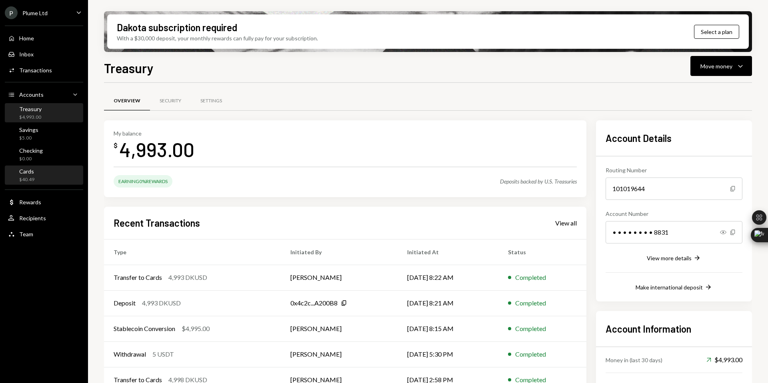
click at [47, 174] on div "Cards $40.49" at bounding box center [44, 175] width 72 height 15
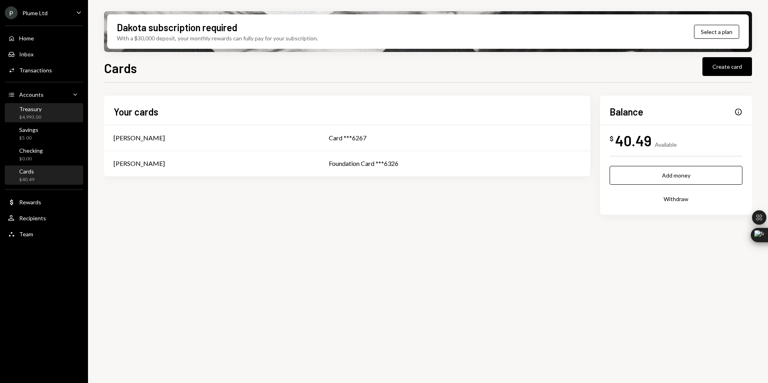
click at [43, 116] on div "Treasury $4,993.00" at bounding box center [44, 113] width 72 height 15
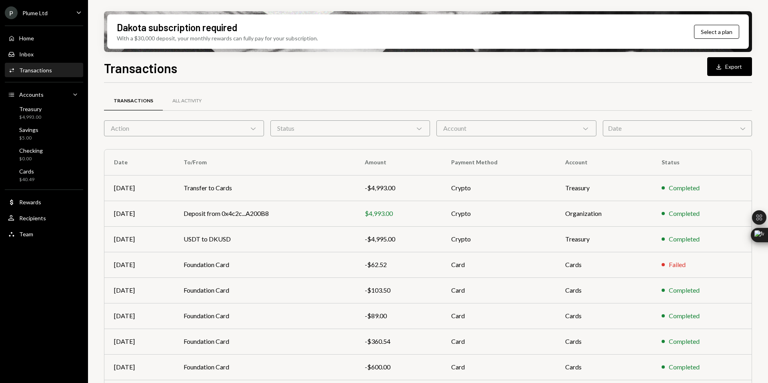
click at [307, 185] on td "Transfer to Cards" at bounding box center [265, 188] width 182 height 26
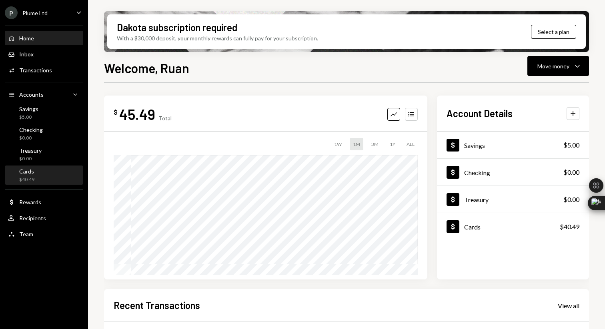
click at [42, 178] on div "Cards $40.49" at bounding box center [44, 175] width 72 height 15
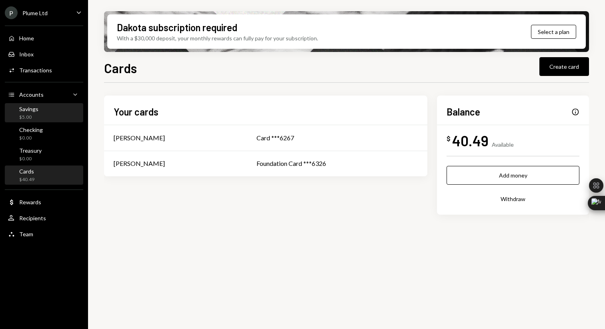
click at [54, 114] on div "Savings $5.00" at bounding box center [44, 113] width 72 height 15
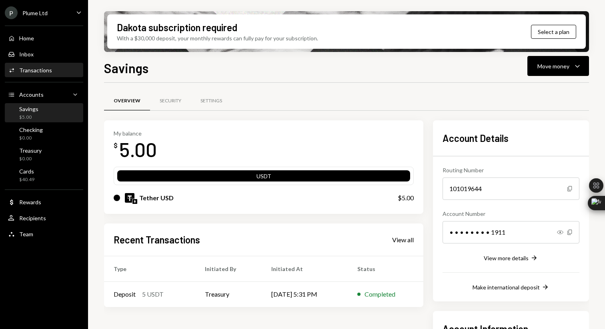
click at [35, 68] on div "Transactions" at bounding box center [35, 70] width 33 height 7
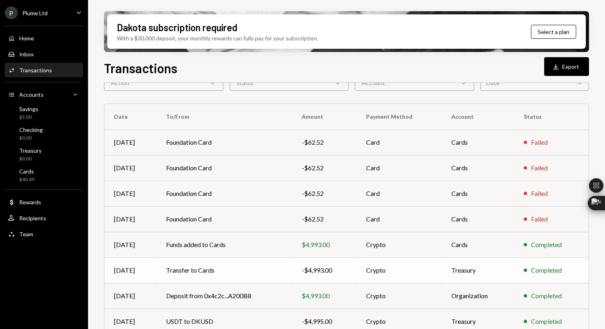
scroll to position [55, 0]
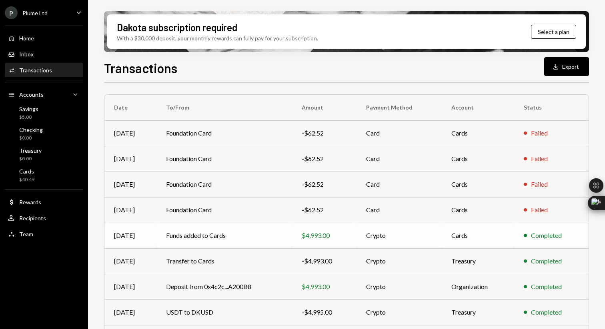
click at [269, 234] on td "Funds added to Cards" at bounding box center [224, 236] width 136 height 26
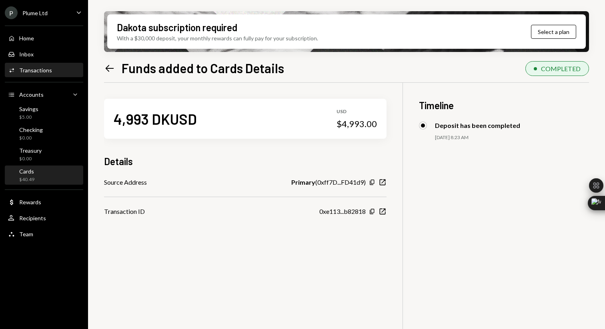
click at [51, 170] on div "Cards $40.49" at bounding box center [44, 175] width 72 height 15
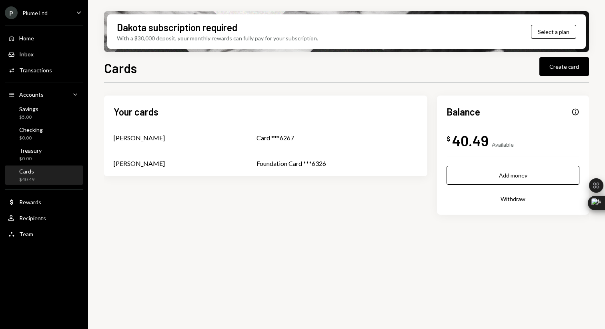
click at [331, 206] on div "Your cards Justin Chen Card ***6267 Ruan van der Merwe Foundation Card ***6326 …" at bounding box center [346, 155] width 485 height 119
click at [46, 70] on div "Transactions" at bounding box center [35, 70] width 33 height 7
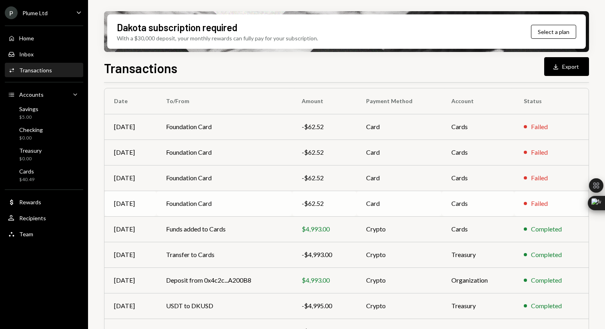
scroll to position [58, 0]
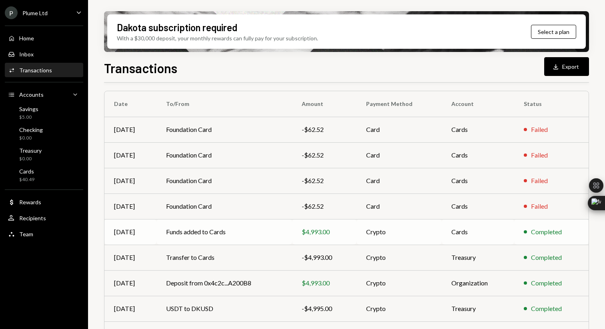
click at [255, 237] on td "Funds added to Cards" at bounding box center [224, 232] width 136 height 26
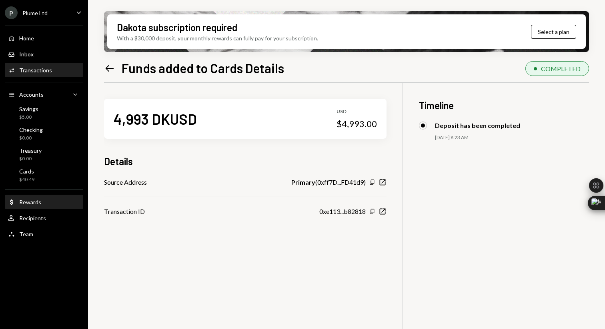
click at [35, 208] on div "Dollar Rewards" at bounding box center [44, 203] width 72 height 14
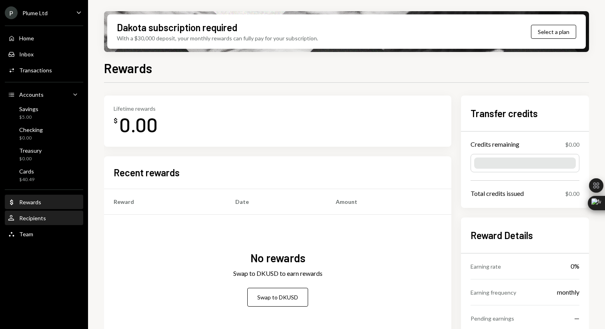
click at [33, 216] on div "Recipients" at bounding box center [32, 218] width 27 height 7
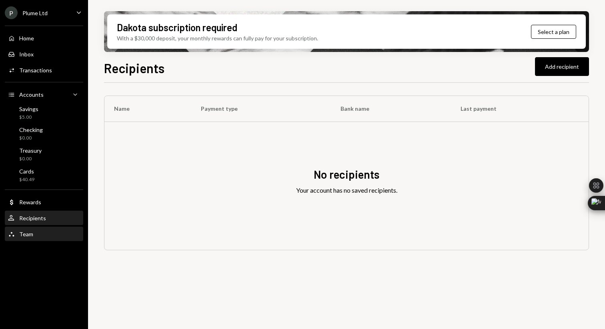
click at [36, 238] on div "Team Team" at bounding box center [44, 235] width 72 height 14
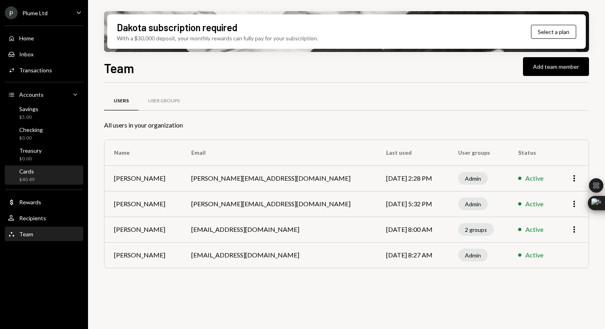
click at [38, 174] on div "Cards $40.49" at bounding box center [44, 175] width 72 height 15
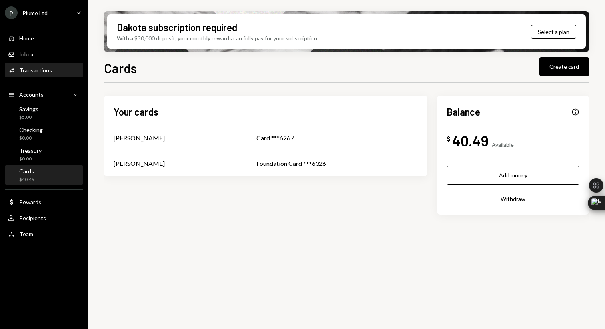
click at [50, 71] on div "Activities Transactions" at bounding box center [44, 70] width 72 height 7
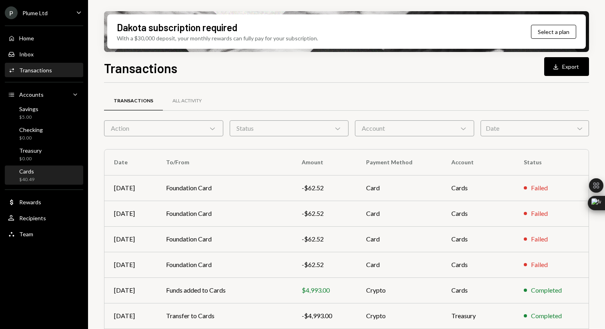
click at [38, 169] on div "Cards $40.49" at bounding box center [44, 175] width 72 height 15
